Goal: Information Seeking & Learning: Learn about a topic

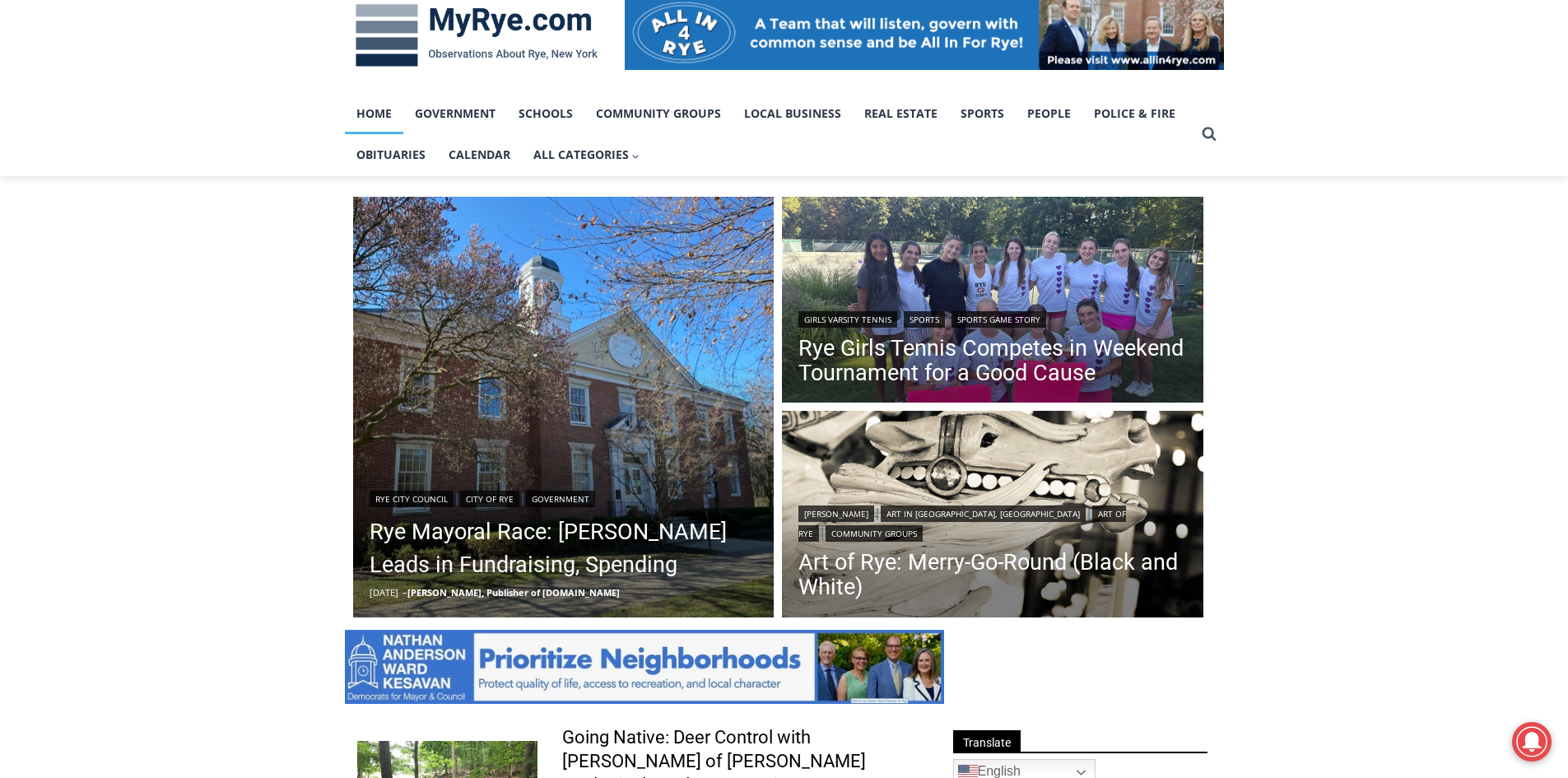
scroll to position [329, 0]
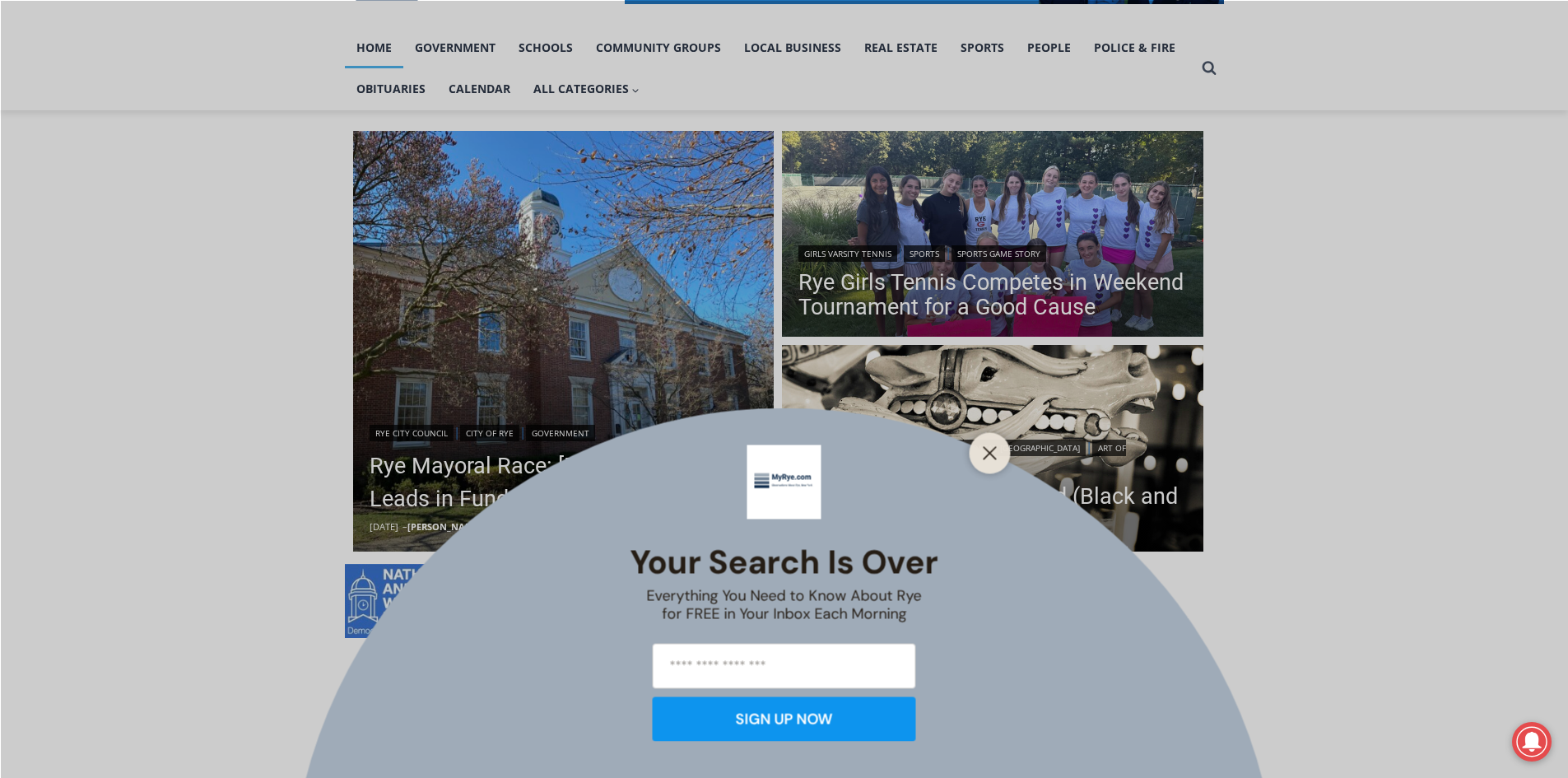
click at [553, 464] on div "Your Search is Over Everything You Need to Know About Rye for FREE in Your Inbo…" at bounding box center [784, 389] width 1568 height 778
click at [991, 455] on line "Close" at bounding box center [989, 452] width 12 height 12
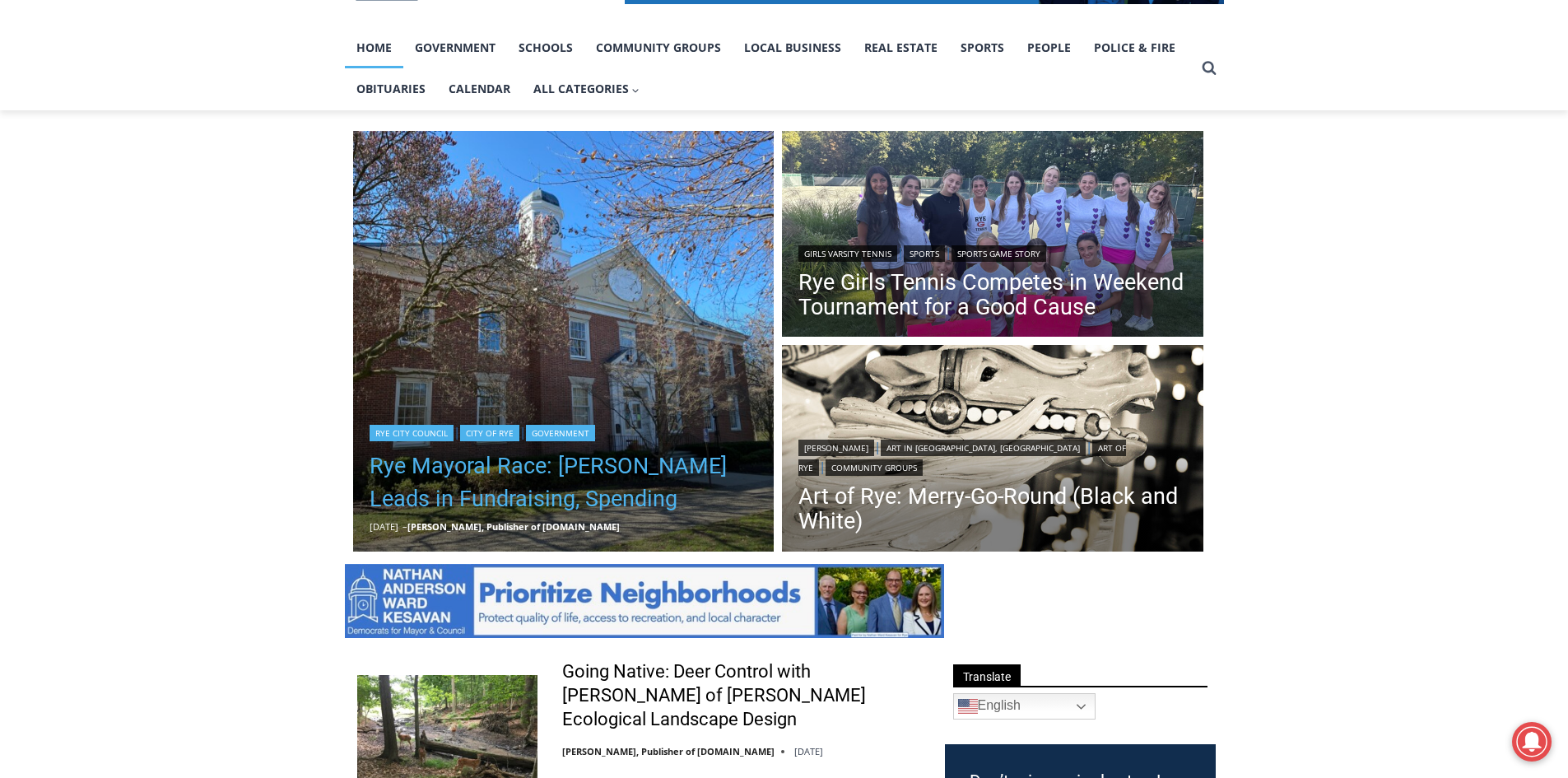
click at [586, 458] on link "Rye Mayoral Race: [PERSON_NAME] Leads in Fundraising, Spending" at bounding box center [563, 483] width 389 height 66
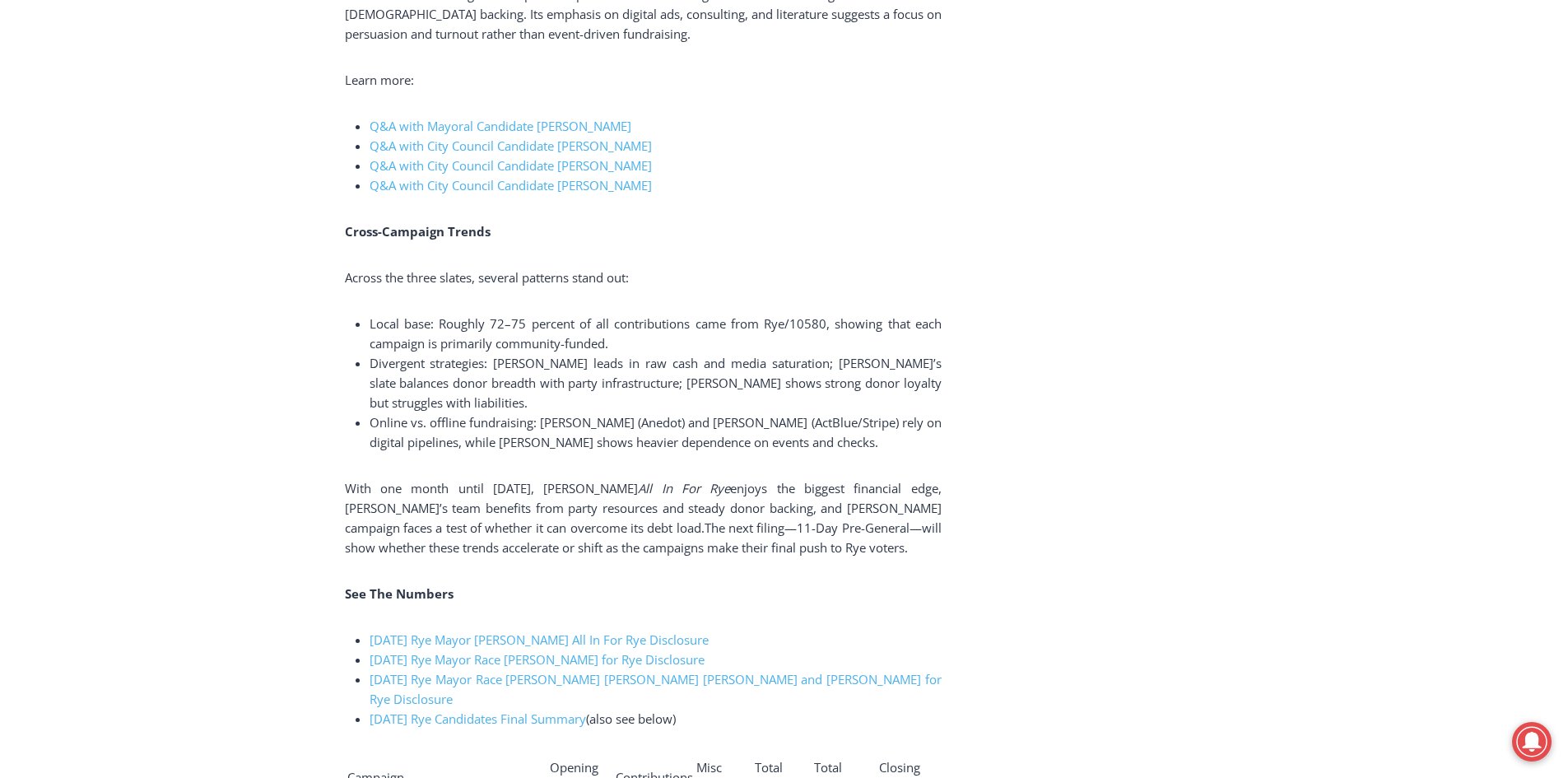
scroll to position [3541, 0]
